Goal: Find specific page/section: Find specific page/section

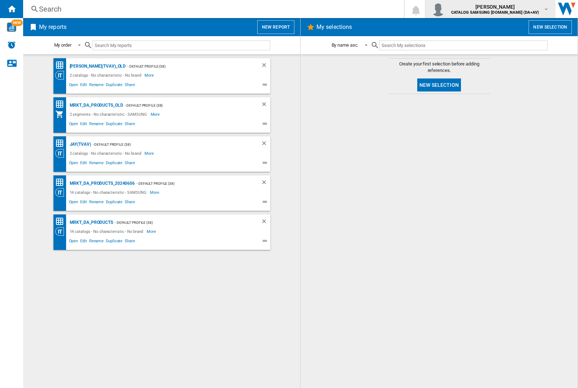
click at [446, 9] on img "button" at bounding box center [438, 9] width 14 height 14
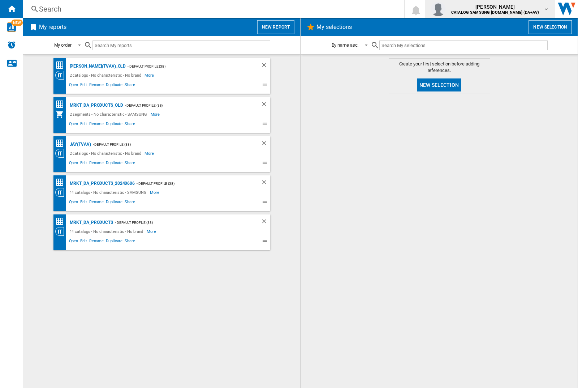
click at [446, 9] on img "button" at bounding box center [438, 9] width 14 height 14
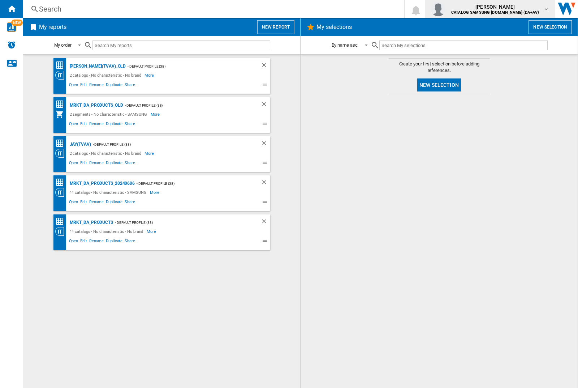
click at [446, 9] on img "button" at bounding box center [438, 9] width 14 height 14
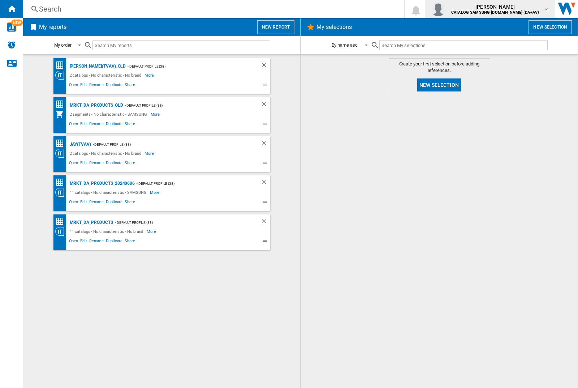
click at [446, 9] on img "button" at bounding box center [438, 9] width 14 height 14
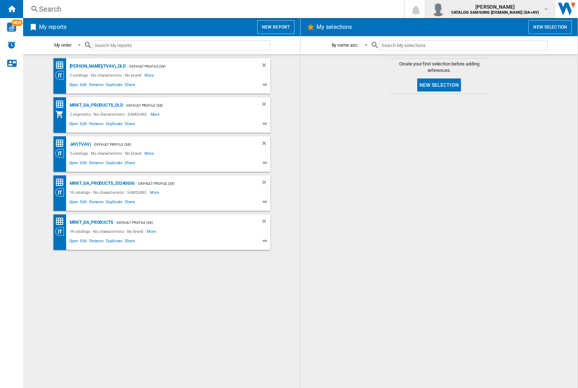
click at [446, 9] on img "button" at bounding box center [438, 9] width 14 height 14
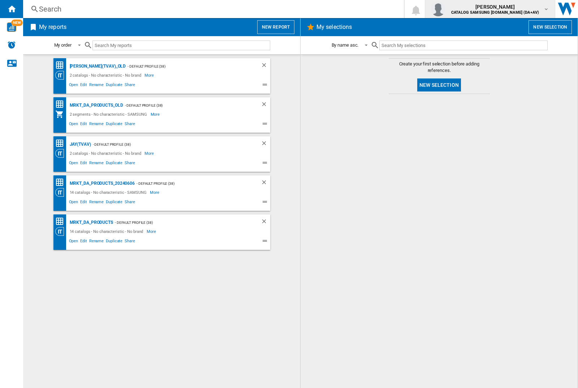
click at [446, 9] on img "button" at bounding box center [438, 9] width 14 height 14
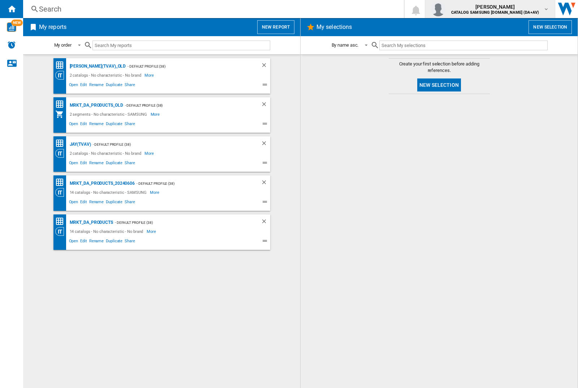
click at [446, 9] on img "button" at bounding box center [438, 9] width 14 height 14
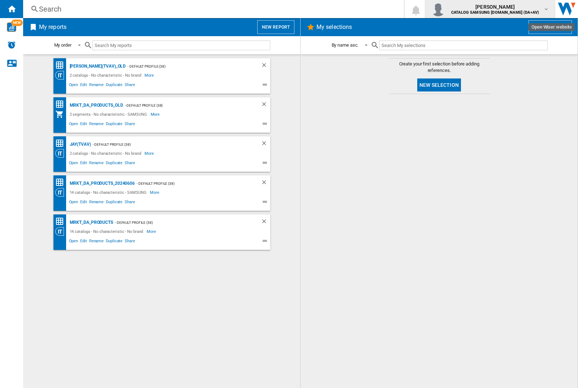
click at [446, 9] on img "button" at bounding box center [438, 9] width 14 height 14
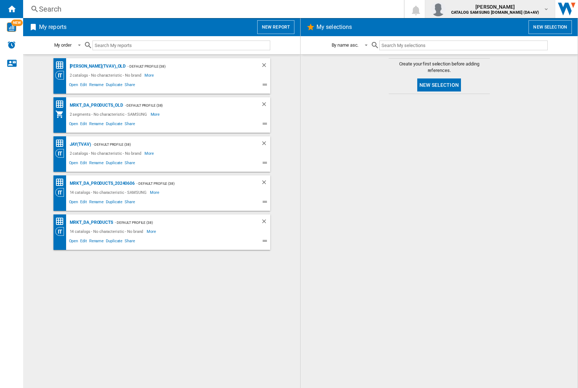
click at [446, 9] on img "button" at bounding box center [438, 9] width 14 height 14
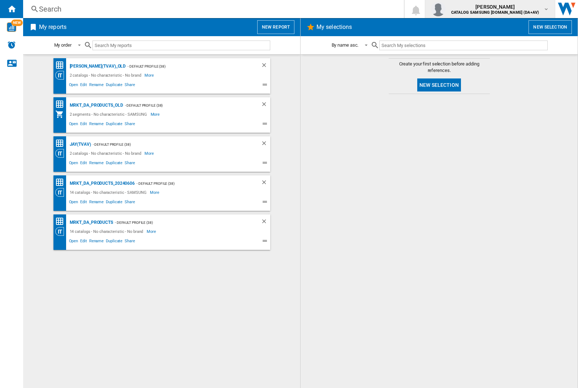
click at [446, 9] on img "button" at bounding box center [438, 9] width 14 height 14
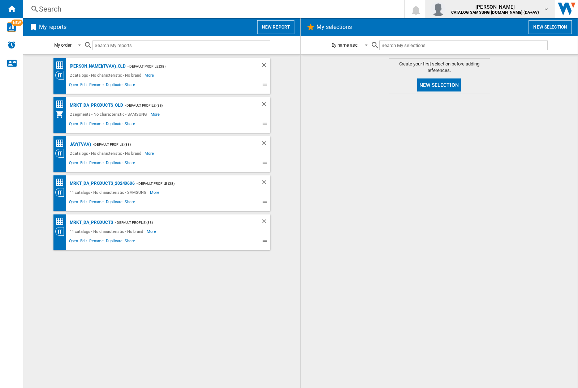
click at [446, 9] on img "button" at bounding box center [438, 9] width 14 height 14
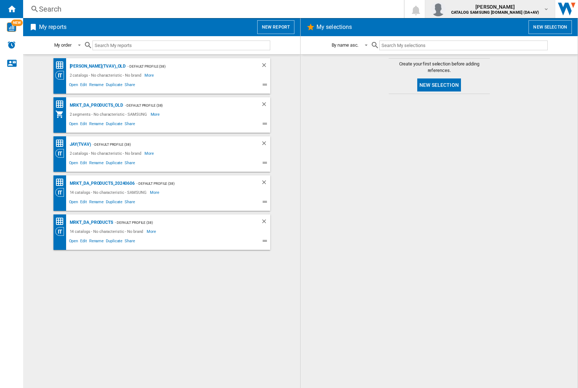
click at [446, 9] on img "button" at bounding box center [438, 9] width 14 height 14
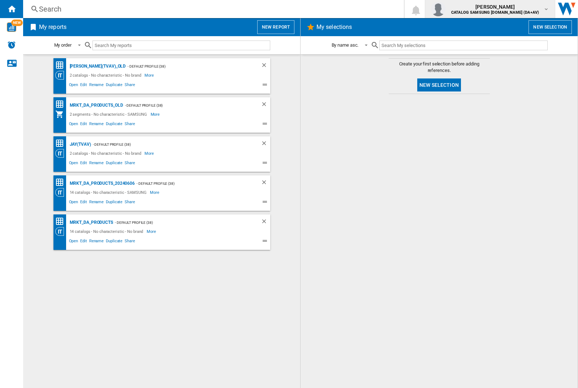
click at [446, 9] on img "button" at bounding box center [438, 9] width 14 height 14
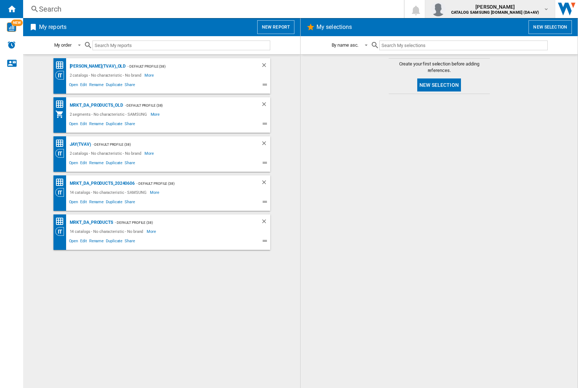
click at [446, 9] on img "button" at bounding box center [438, 9] width 14 height 14
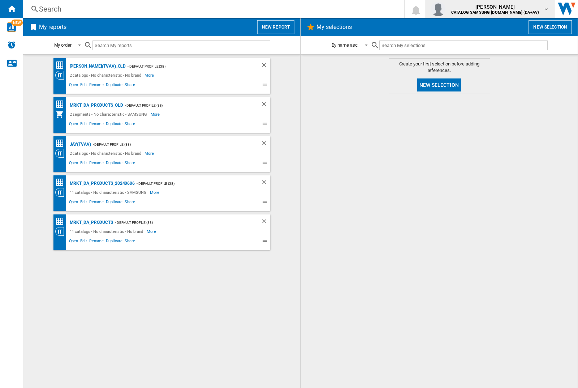
click at [446, 9] on img "button" at bounding box center [438, 9] width 14 height 14
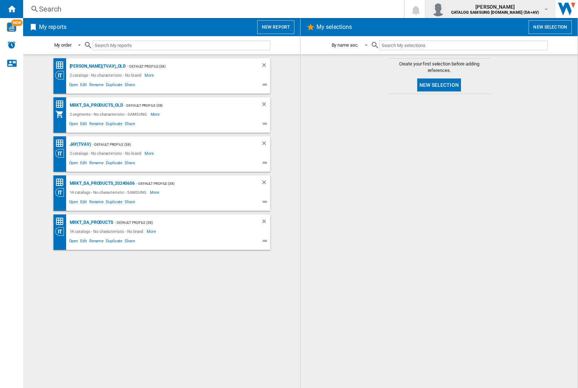
click at [446, 9] on img "button" at bounding box center [438, 9] width 14 height 14
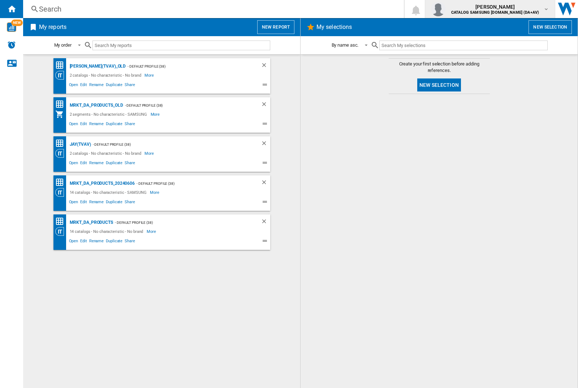
click at [446, 9] on img "button" at bounding box center [438, 9] width 14 height 14
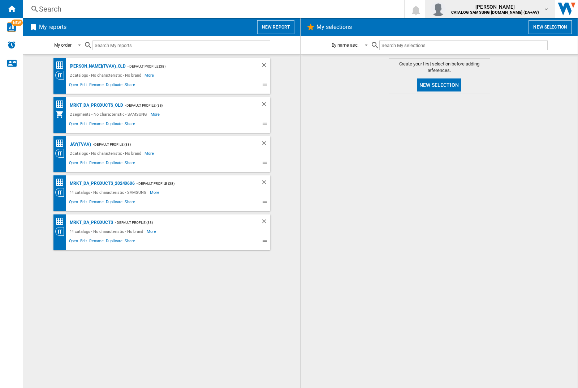
click at [446, 9] on img "button" at bounding box center [438, 9] width 14 height 14
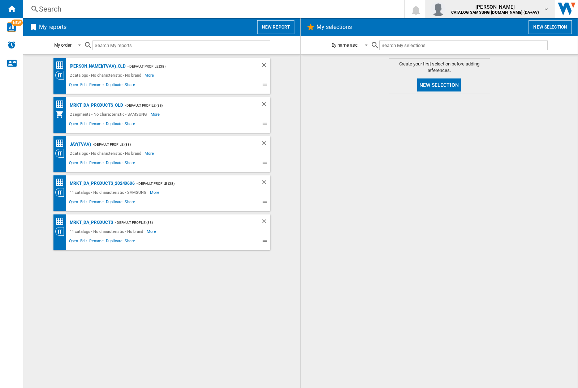
click at [446, 9] on img "button" at bounding box center [438, 9] width 14 height 14
click at [91, 222] on div "MRKT_DA_PRODUCTS" at bounding box center [90, 222] width 45 height 9
